Goal: Navigation & Orientation: Find specific page/section

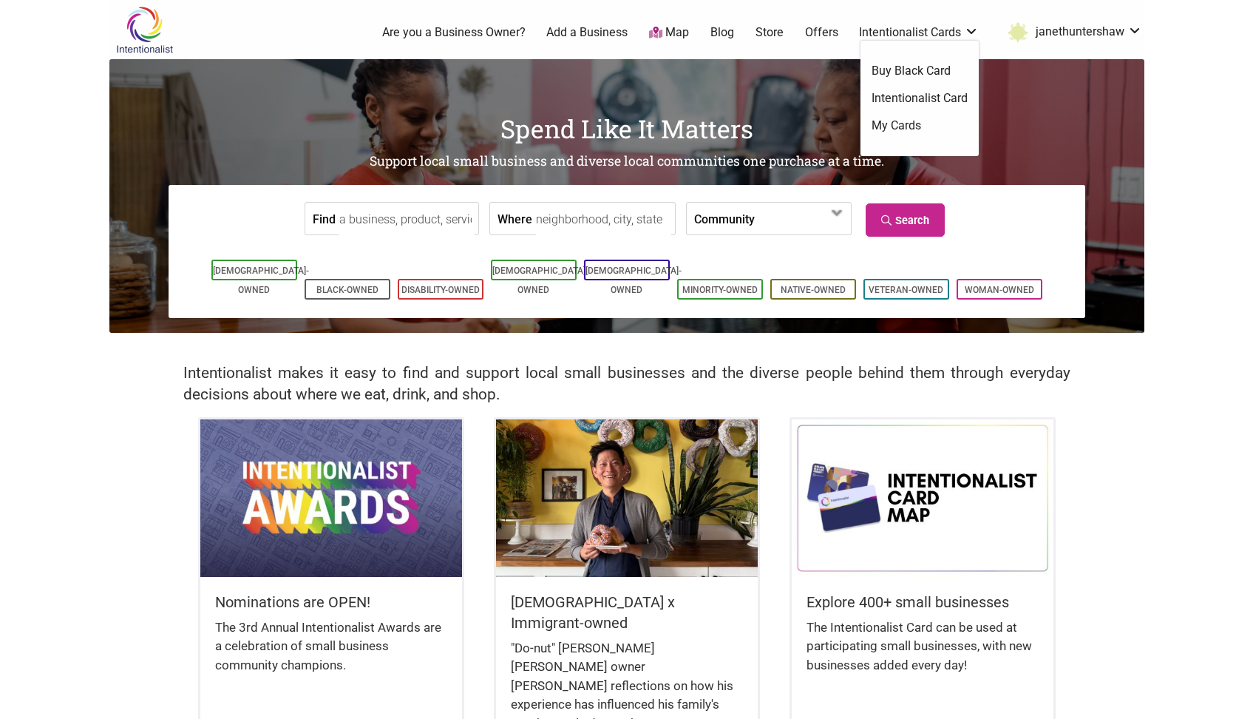
click at [925, 97] on link "Intentionalist Card" at bounding box center [920, 98] width 96 height 16
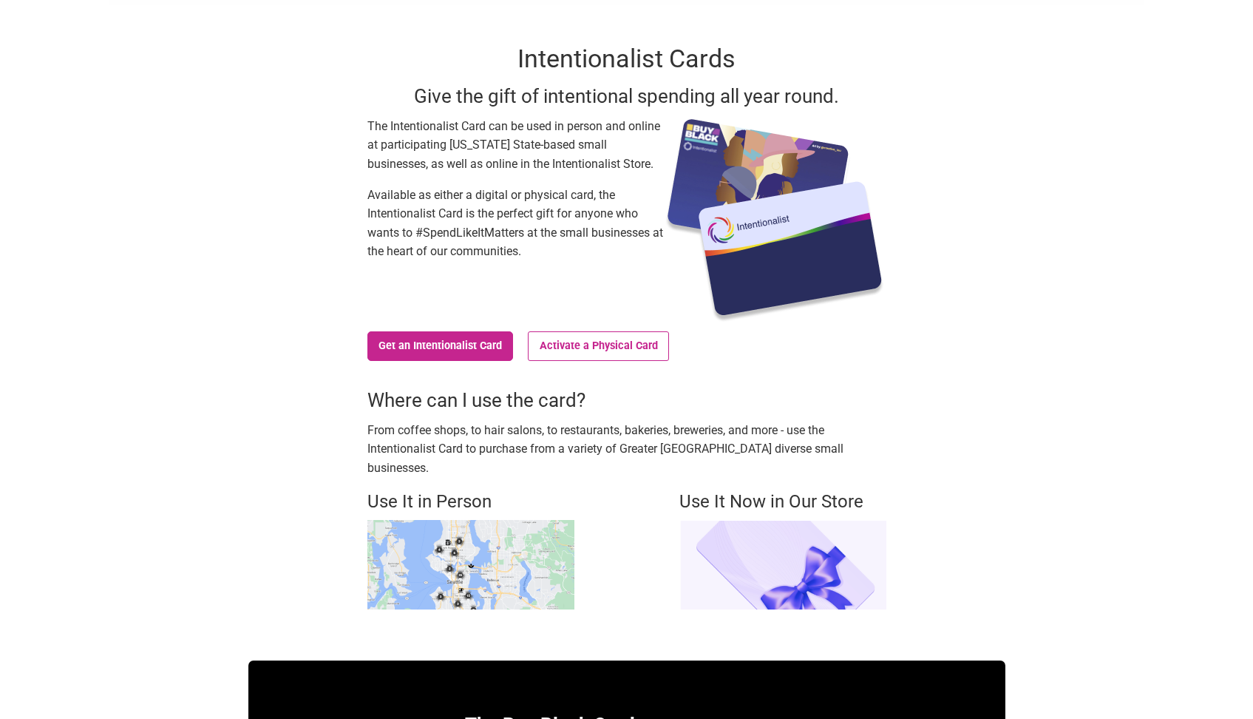
scroll to position [74, 0]
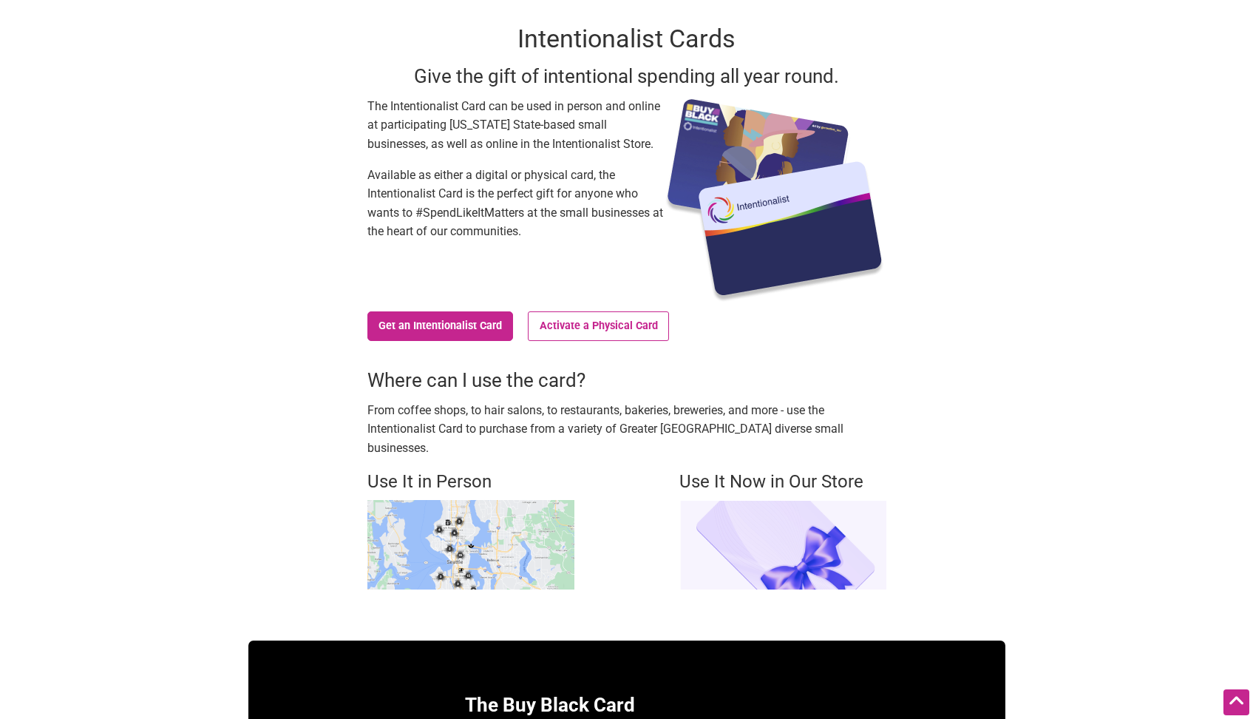
click at [520, 516] on img at bounding box center [470, 544] width 207 height 89
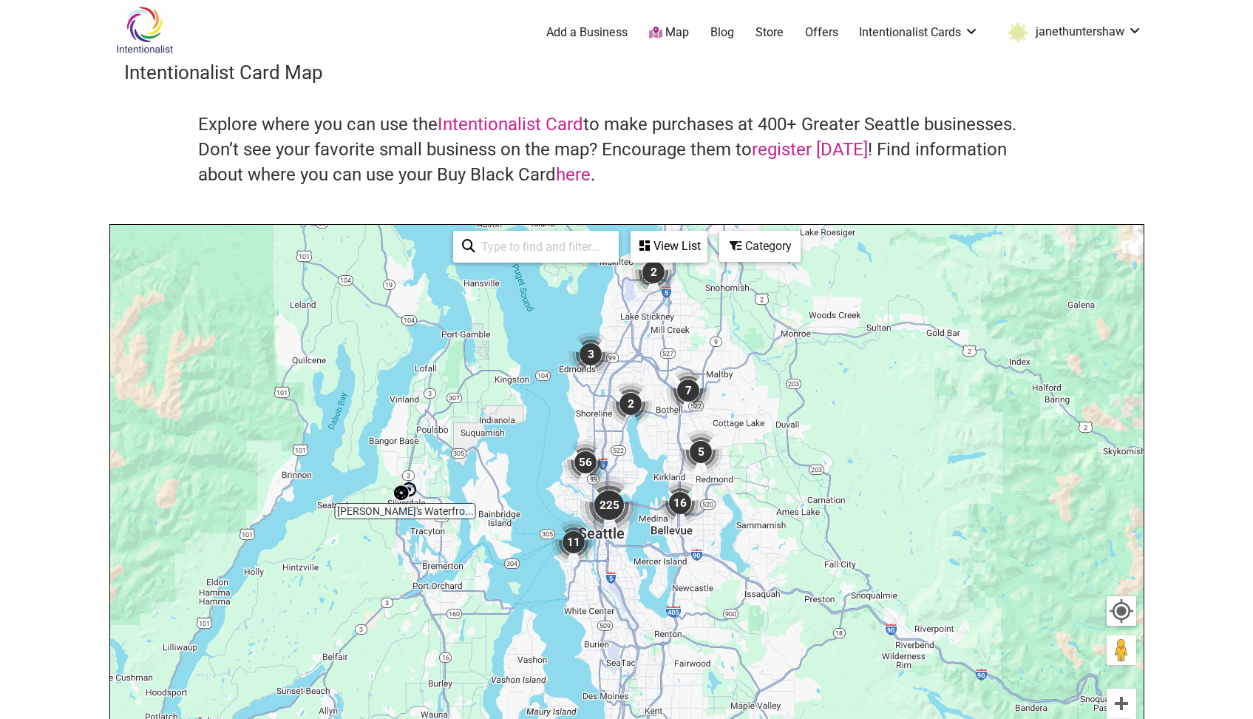
drag, startPoint x: 659, startPoint y: 615, endPoint x: 826, endPoint y: 394, distance: 277.1
click at [826, 394] on div "To navigate, press the arrow keys." at bounding box center [626, 512] width 1033 height 575
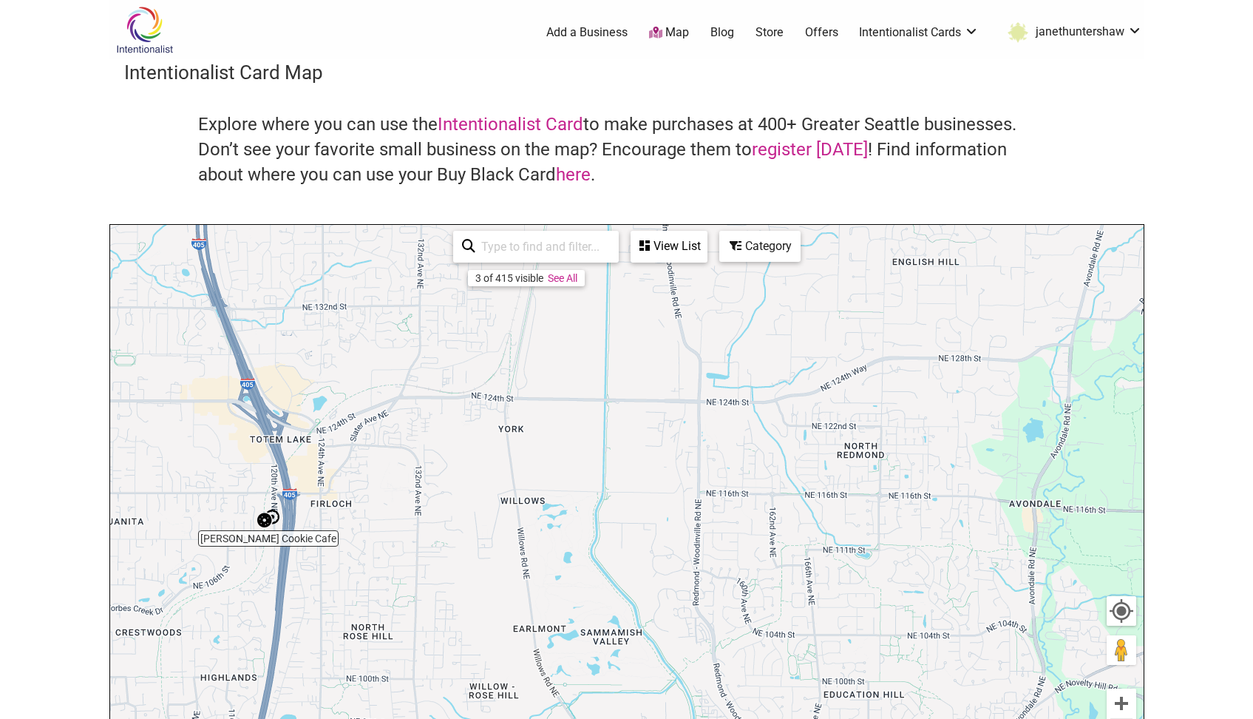
drag, startPoint x: 739, startPoint y: 452, endPoint x: 790, endPoint y: 282, distance: 178.2
click at [790, 282] on div "To navigate, press the arrow keys." at bounding box center [626, 512] width 1033 height 575
click at [568, 280] on link "See All" at bounding box center [563, 278] width 30 height 12
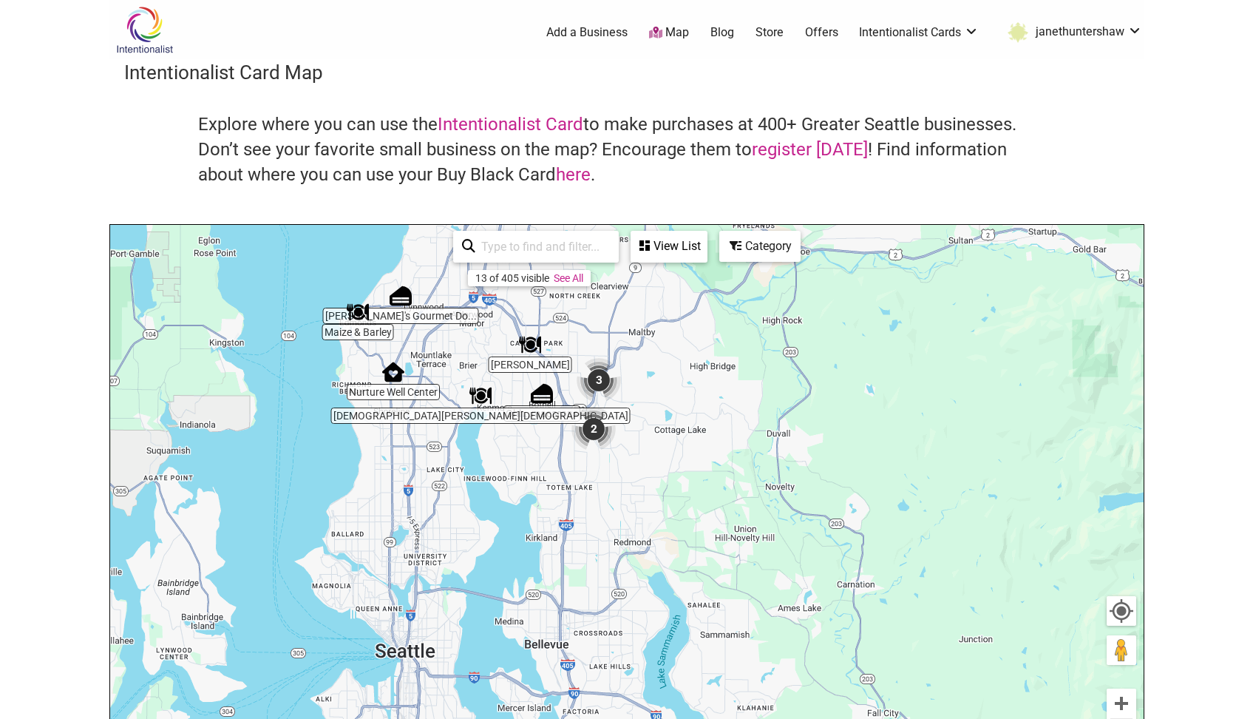
drag, startPoint x: 666, startPoint y: 598, endPoint x: 748, endPoint y: 259, distance: 349.1
click at [748, 259] on div "Maize & Barley Zuri's Gourmet Do... Ta Joia Nurture Well Center Buddha Bruddah …" at bounding box center [626, 512] width 1033 height 575
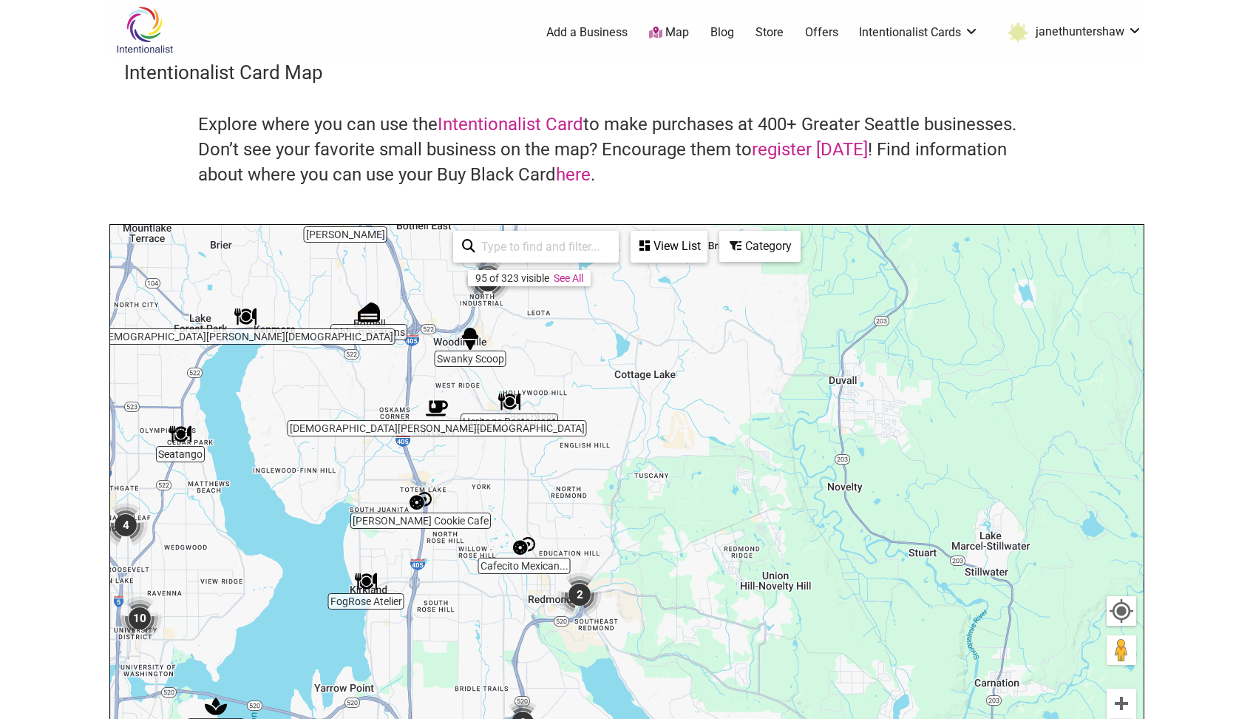
click at [511, 399] on img "Heritage Restaurant" at bounding box center [509, 401] width 22 height 22
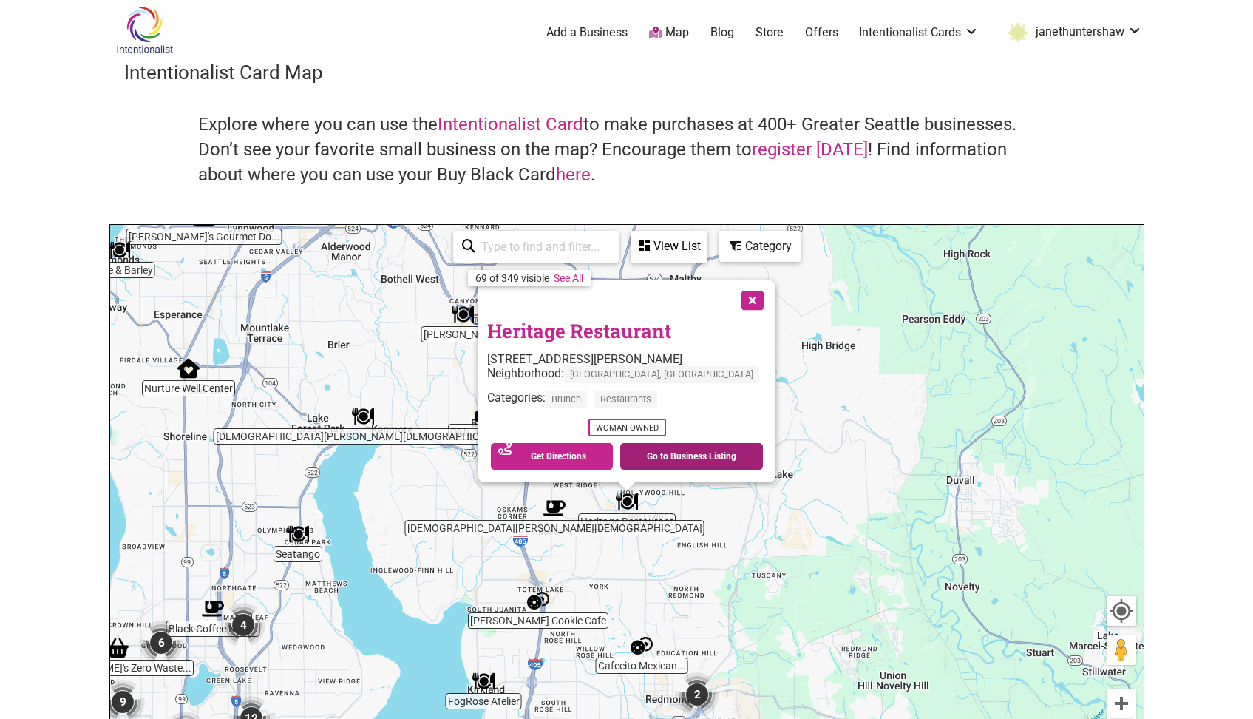
click at [731, 461] on link "Go to Business Listing" at bounding box center [691, 456] width 143 height 27
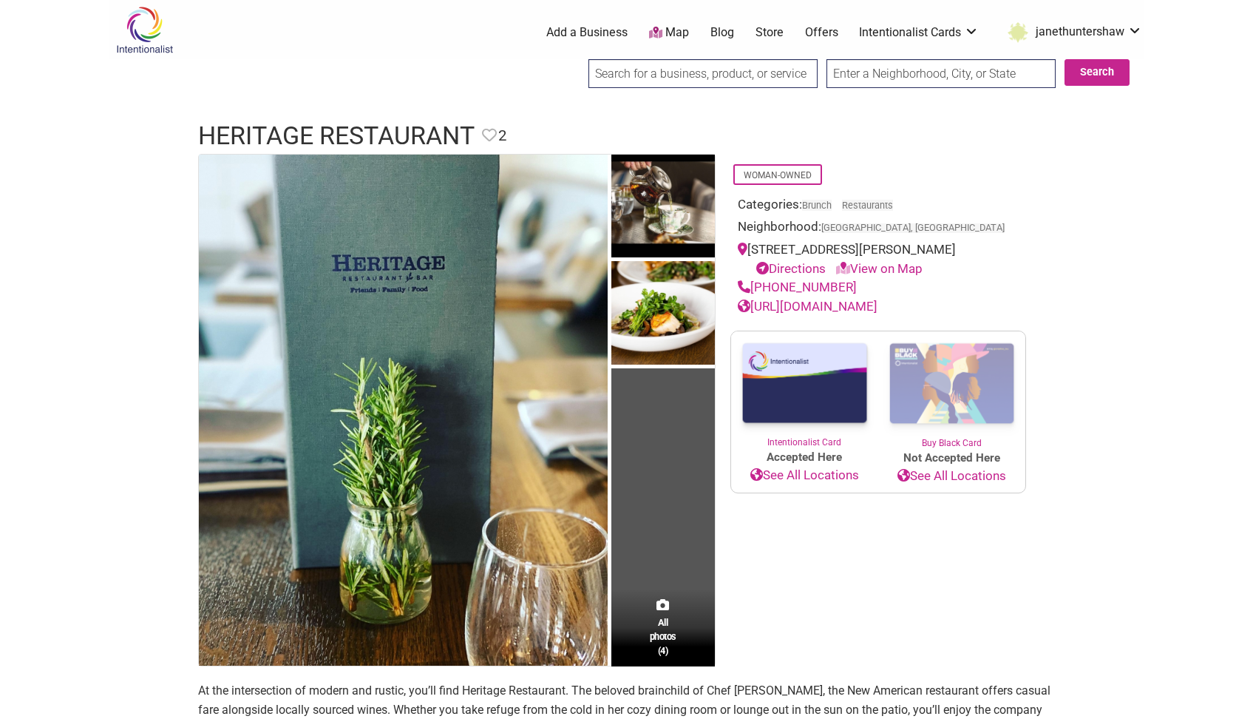
click at [874, 313] on link "[URL][DOMAIN_NAME]" at bounding box center [808, 306] width 140 height 15
